Goal: Learn about a topic: Learn about a topic

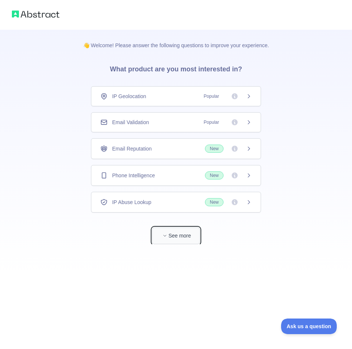
click at [174, 240] on button "See more" at bounding box center [176, 236] width 48 height 17
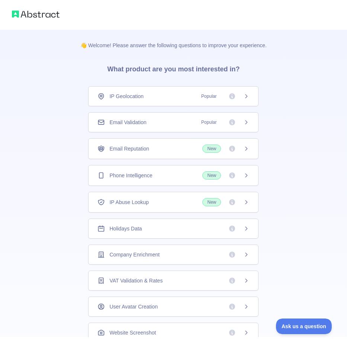
click at [127, 178] on span "Phone Intelligence" at bounding box center [130, 175] width 43 height 7
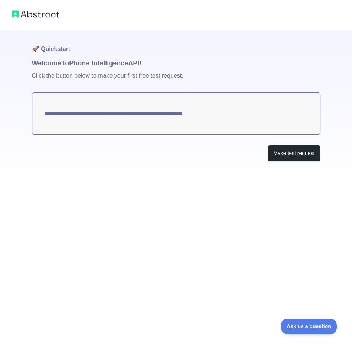
click at [188, 115] on textarea "**********" at bounding box center [176, 113] width 289 height 42
click at [304, 154] on button "Make test request" at bounding box center [294, 153] width 52 height 17
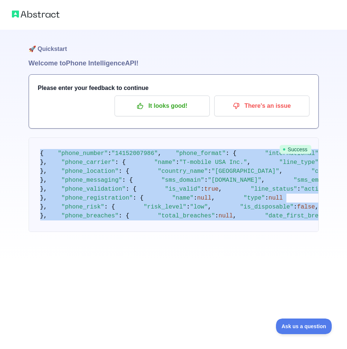
scroll to position [252, 0]
drag, startPoint x: 35, startPoint y: 149, endPoint x: 140, endPoint y: 312, distance: 193.5
click at [140, 232] on pre "{ "phone_number" : "[PHONE_NUMBER]" , "phone_format" : { "international" : "[PH…" at bounding box center [174, 185] width 290 height 94
copy code "{ "phone_number" : "[PHONE_NUMBER]" , "phone_format" : { "international" : "[PH…"
click at [189, 138] on pre "{ "phone_number" : "[PHONE_NUMBER]" , "phone_format" : { "international" : "[PH…" at bounding box center [174, 185] width 290 height 94
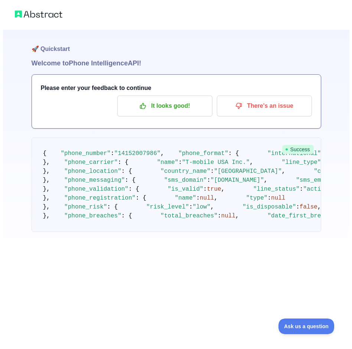
scroll to position [0, 0]
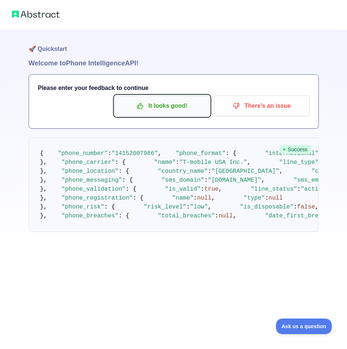
click at [159, 106] on p "It looks good!" at bounding box center [162, 106] width 84 height 13
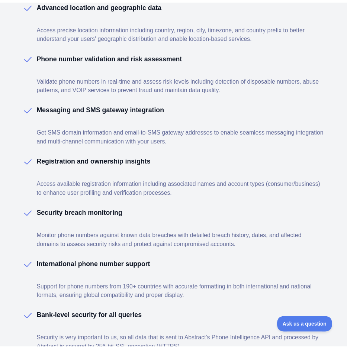
scroll to position [2117, 0]
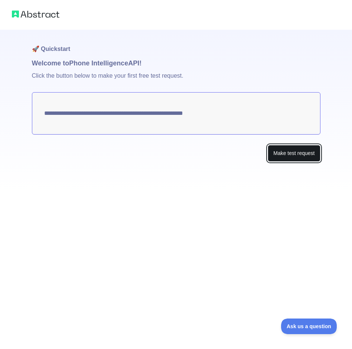
click at [312, 159] on button "Make test request" at bounding box center [294, 153] width 52 height 17
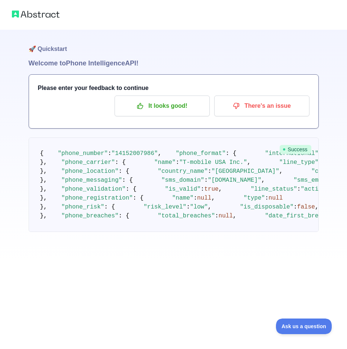
click at [281, 154] on span "Success" at bounding box center [296, 149] width 32 height 9
drag, startPoint x: 41, startPoint y: 159, endPoint x: 41, endPoint y: 155, distance: 4.5
click at [41, 158] on pre "{ "phone_number" : "[PHONE_NUMBER]" , "phone_format" : { "international" : "[PH…" at bounding box center [174, 185] width 290 height 94
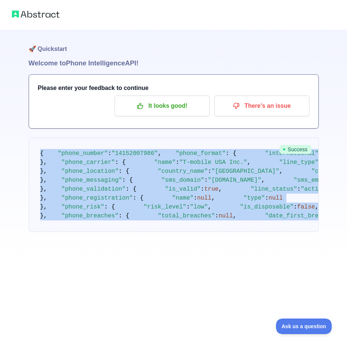
scroll to position [252, 0]
drag, startPoint x: 39, startPoint y: 150, endPoint x: 246, endPoint y: 309, distance: 260.4
click at [246, 232] on pre "{ "phone_number" : "[PHONE_NUMBER]" , "phone_format" : { "international" : "[PH…" at bounding box center [174, 185] width 290 height 94
copy code "{ "phone_number" : "[PHONE_NUMBER]" , "phone_format" : { "international" : "[PH…"
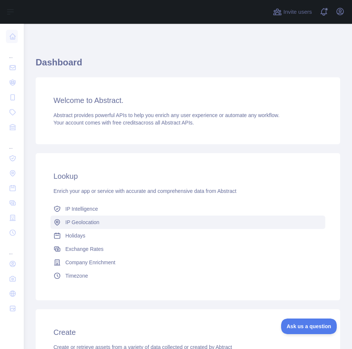
click at [82, 224] on span "IP Geolocation" at bounding box center [82, 222] width 34 height 7
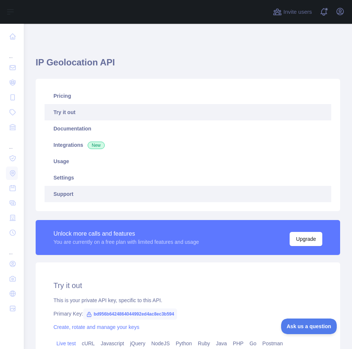
type textarea "**********"
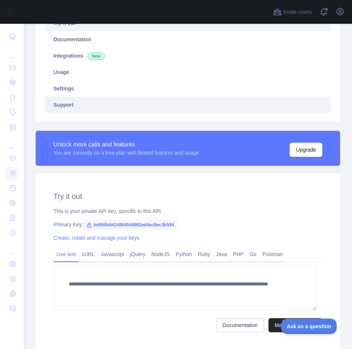
scroll to position [145, 0]
